Goal: Transaction & Acquisition: Purchase product/service

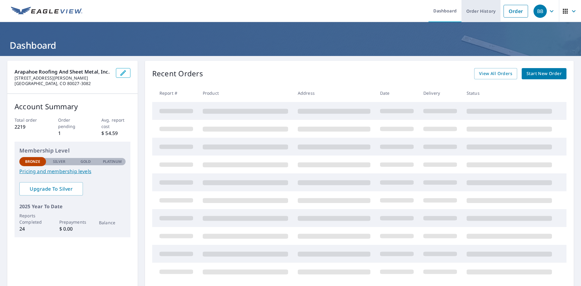
click at [481, 12] on link "Order History" at bounding box center [481, 11] width 39 height 22
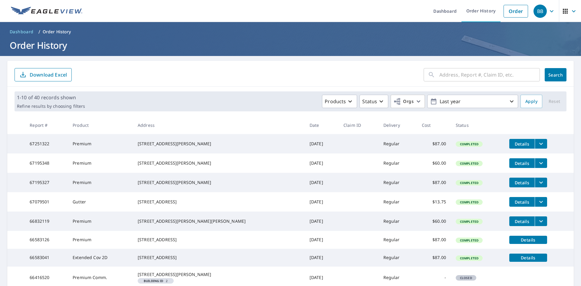
click at [440, 76] on input "text" at bounding box center [490, 74] width 101 height 17
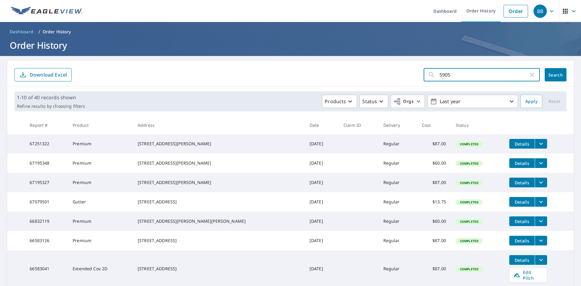
type input "5905"
click at [553, 72] on span "Search" at bounding box center [556, 75] width 12 height 6
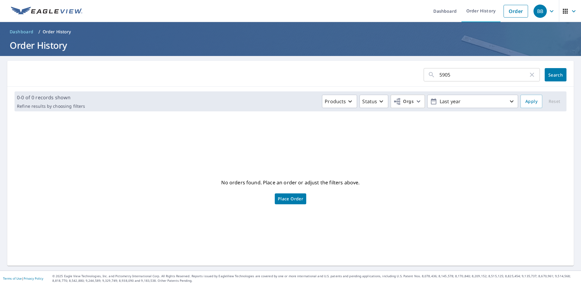
click at [492, 75] on input "5905" at bounding box center [484, 74] width 89 height 17
type input "[STREET_ADDRESS]"
click at [552, 73] on span "Search" at bounding box center [556, 75] width 12 height 6
click at [449, 13] on link "Dashboard" at bounding box center [445, 11] width 33 height 22
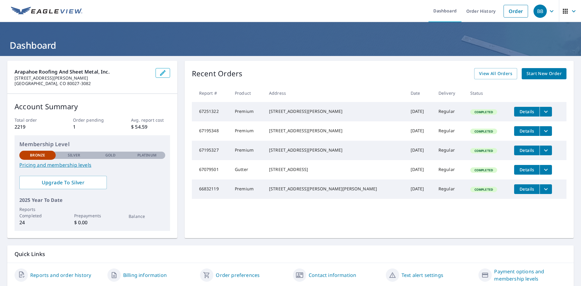
click at [535, 76] on span "Start New Order" at bounding box center [544, 74] width 35 height 8
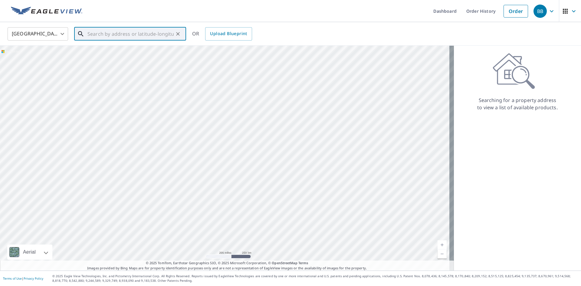
click at [124, 35] on input "text" at bounding box center [130, 33] width 86 height 17
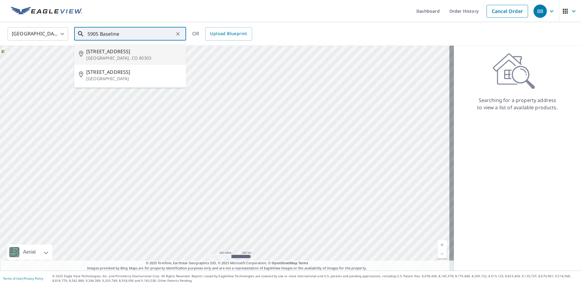
click at [117, 53] on span "[STREET_ADDRESS]" at bounding box center [133, 51] width 95 height 7
type input "[STREET_ADDRESS]"
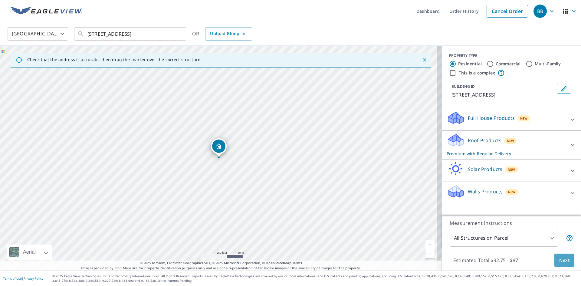
click at [560, 261] on span "Next" at bounding box center [565, 261] width 10 height 8
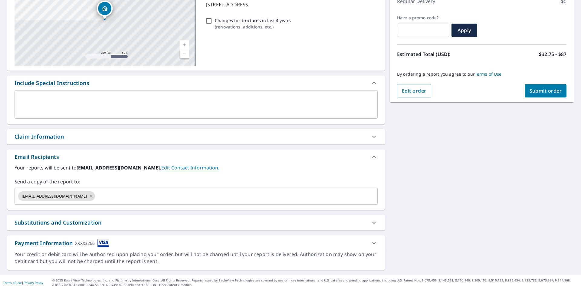
scroll to position [95, 0]
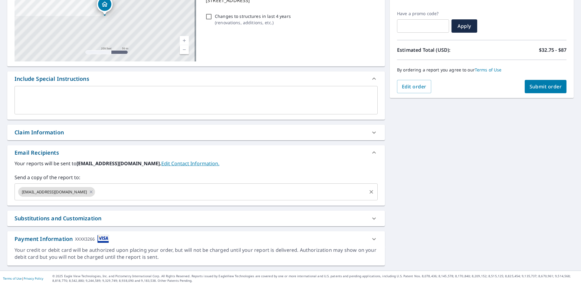
click at [111, 188] on input "text" at bounding box center [231, 192] width 270 height 12
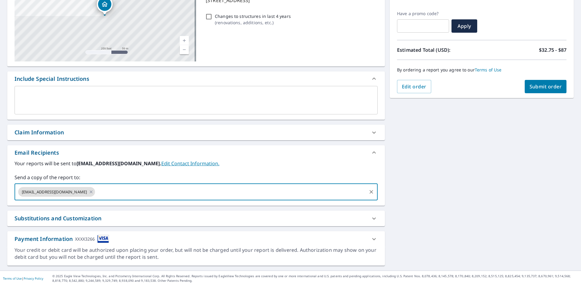
type input "[PERSON_NAME][EMAIL_ADDRESS][DOMAIN_NAME]"
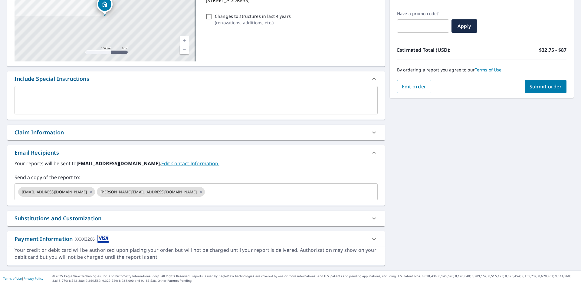
click at [468, 196] on div "[STREET_ADDRESS] A standard road map Aerial A detailed look from above Labels L…" at bounding box center [290, 116] width 581 height 310
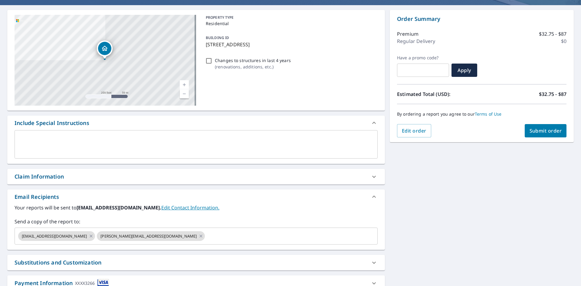
scroll to position [4, 0]
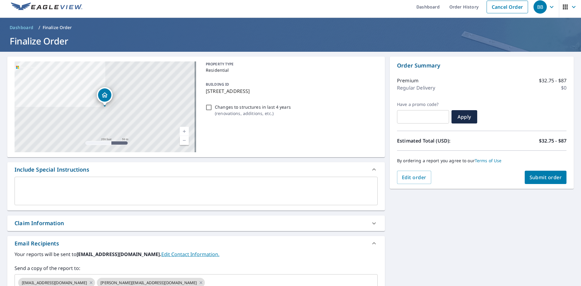
click at [533, 175] on span "Submit order" at bounding box center [546, 177] width 32 height 7
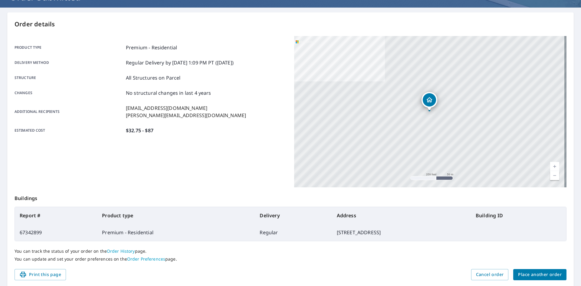
scroll to position [70, 0]
